Goal: Information Seeking & Learning: Learn about a topic

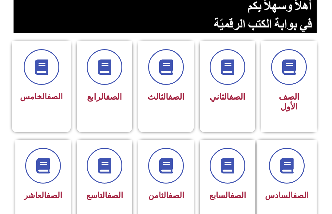
scroll to position [131, 0]
click at [217, 169] on span at bounding box center [228, 166] width 36 height 36
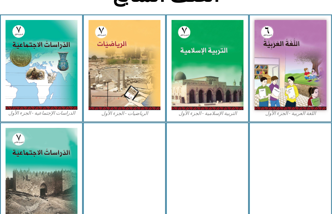
scroll to position [159, 0]
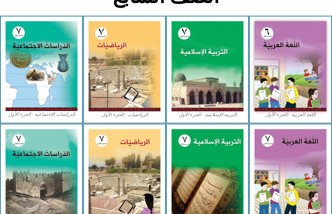
click at [216, 62] on img at bounding box center [208, 66] width 72 height 90
click at [203, 92] on img at bounding box center [208, 66] width 72 height 90
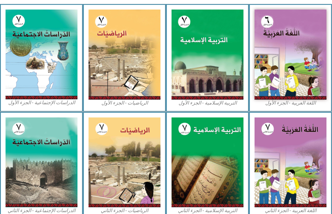
scroll to position [172, 0]
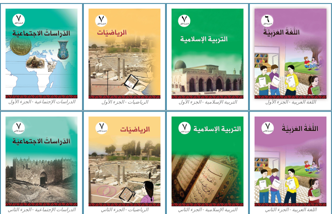
click at [220, 74] on img at bounding box center [208, 54] width 72 height 90
click at [215, 66] on img at bounding box center [208, 54] width 72 height 90
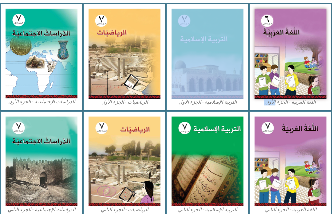
click at [208, 81] on img at bounding box center [208, 54] width 72 height 90
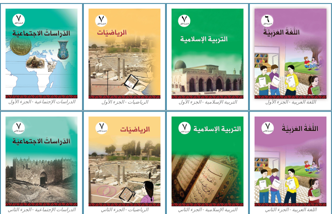
click at [188, 141] on img at bounding box center [208, 162] width 72 height 90
click at [191, 137] on img at bounding box center [208, 162] width 72 height 90
click at [141, 148] on img at bounding box center [125, 162] width 72 height 90
click at [149, 149] on img at bounding box center [125, 162] width 72 height 90
click at [34, 132] on img at bounding box center [42, 162] width 72 height 90
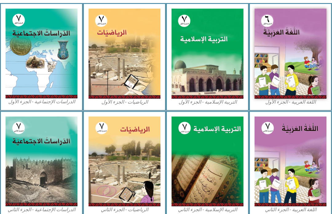
click at [35, 136] on img at bounding box center [42, 162] width 72 height 90
click at [230, 57] on img at bounding box center [208, 54] width 72 height 90
click at [32, 71] on img at bounding box center [42, 54] width 72 height 90
click at [127, 60] on img at bounding box center [125, 54] width 72 height 90
click at [129, 52] on img at bounding box center [125, 54] width 72 height 90
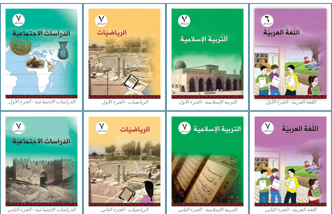
click at [295, 39] on img at bounding box center [291, 54] width 72 height 90
click at [295, 48] on img at bounding box center [291, 54] width 72 height 90
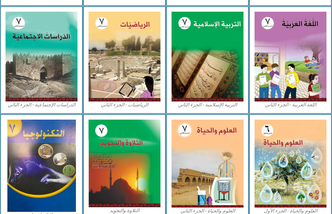
scroll to position [276, 0]
click at [278, 136] on img at bounding box center [291, 164] width 72 height 88
click at [202, 163] on img at bounding box center [208, 164] width 72 height 88
click at [130, 164] on img at bounding box center [125, 164] width 72 height 88
click at [32, 168] on img at bounding box center [41, 166] width 69 height 92
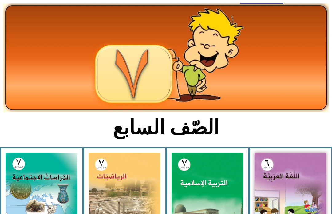
scroll to position [0, 0]
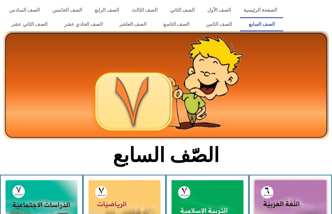
click at [224, 18] on link "الصف الثامن" at bounding box center [219, 24] width 43 height 14
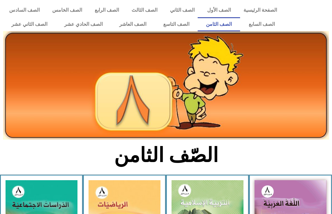
click at [261, 23] on link "الصف السابع" at bounding box center [261, 24] width 43 height 14
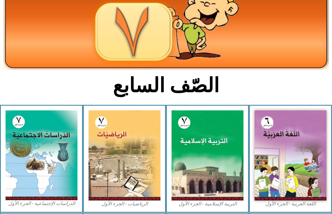
scroll to position [68, 0]
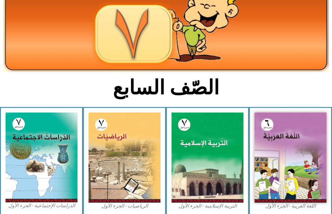
click at [213, 148] on img at bounding box center [208, 158] width 72 height 90
click at [225, 160] on img at bounding box center [208, 158] width 72 height 90
click at [250, 137] on div "اللغة العربية - الجزء الأول​" at bounding box center [290, 161] width 83 height 108
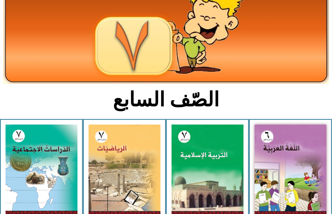
scroll to position [56, 0]
click at [215, 173] on img at bounding box center [208, 170] width 72 height 90
click at [224, 172] on img at bounding box center [208, 170] width 72 height 90
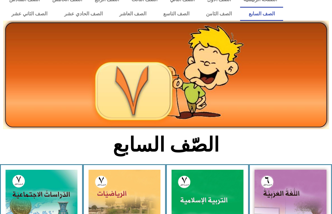
scroll to position [10, 0]
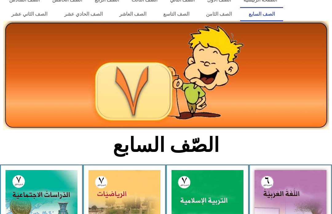
click at [208, 179] on img at bounding box center [208, 215] width 72 height 90
click at [206, 192] on img at bounding box center [208, 215] width 72 height 90
click at [202, 195] on img at bounding box center [208, 215] width 72 height 90
click at [204, 178] on img at bounding box center [208, 215] width 72 height 90
click at [210, 214] on img at bounding box center [208, 215] width 72 height 90
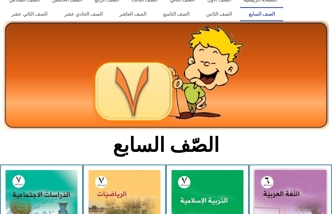
click at [220, 200] on img at bounding box center [208, 215] width 72 height 90
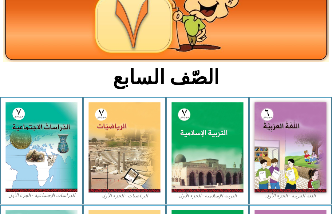
click at [216, 157] on img at bounding box center [208, 148] width 72 height 90
click at [212, 164] on img at bounding box center [208, 147] width 72 height 90
click at [213, 158] on img at bounding box center [208, 147] width 72 height 90
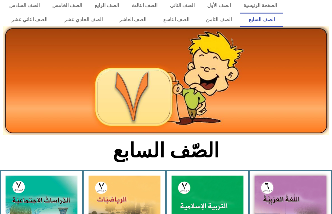
scroll to position [0, 0]
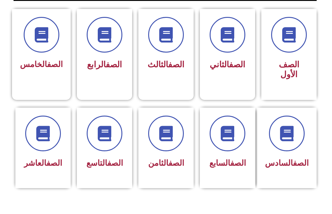
scroll to position [164, 0]
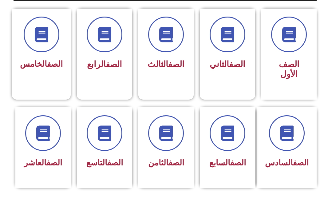
click at [230, 166] on link "الصف" at bounding box center [238, 162] width 16 height 9
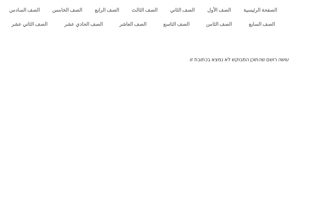
click at [264, 24] on link "الصف السابع" at bounding box center [261, 24] width 43 height 14
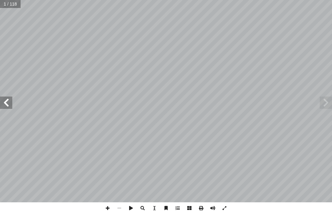
click at [1, 102] on span at bounding box center [6, 103] width 12 height 12
click at [322, 105] on span at bounding box center [326, 103] width 12 height 12
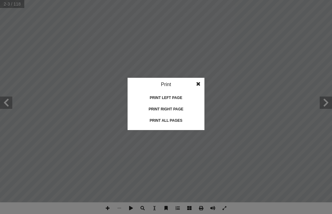
click at [179, 122] on div "Print all pages" at bounding box center [166, 121] width 62 height 10
